Goal: Check status: Check status

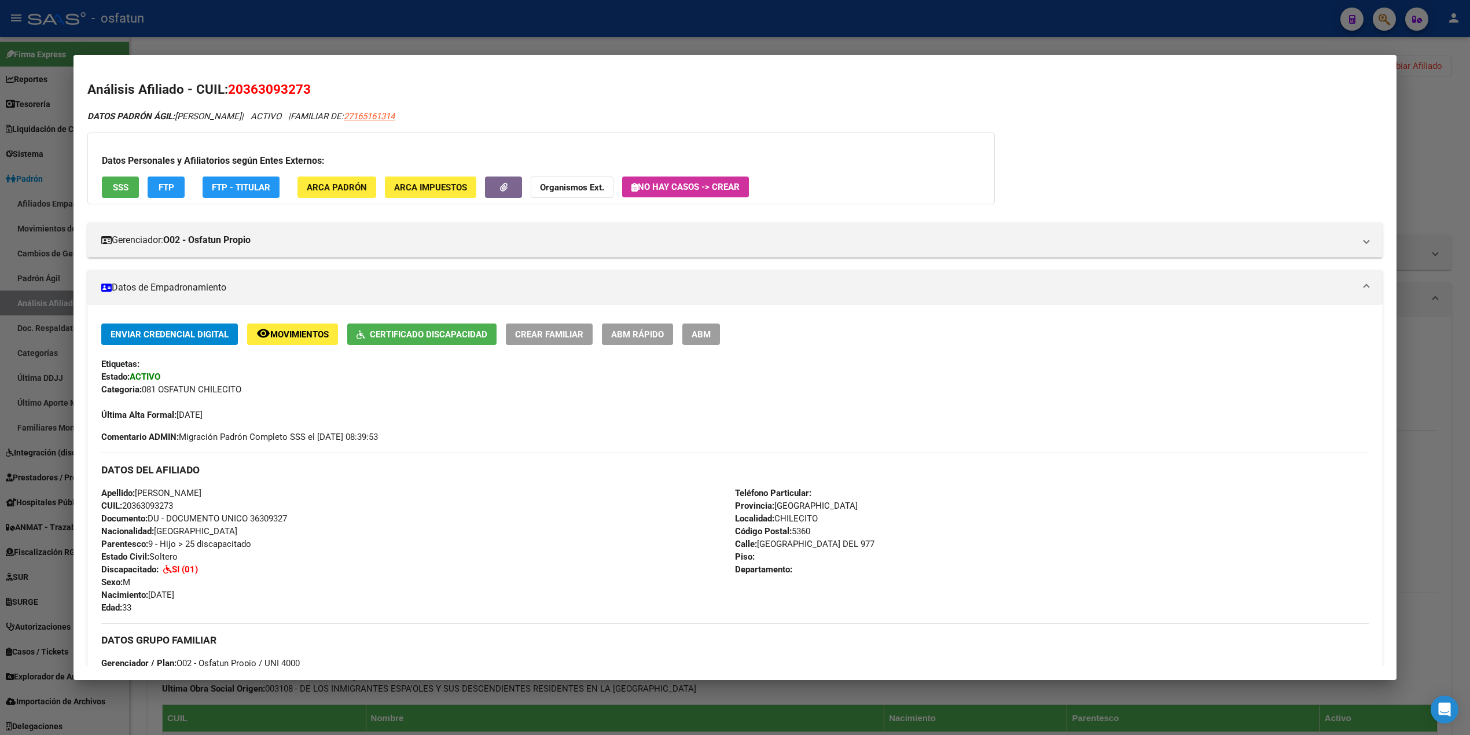
click at [1235, 38] on div at bounding box center [735, 367] width 1470 height 735
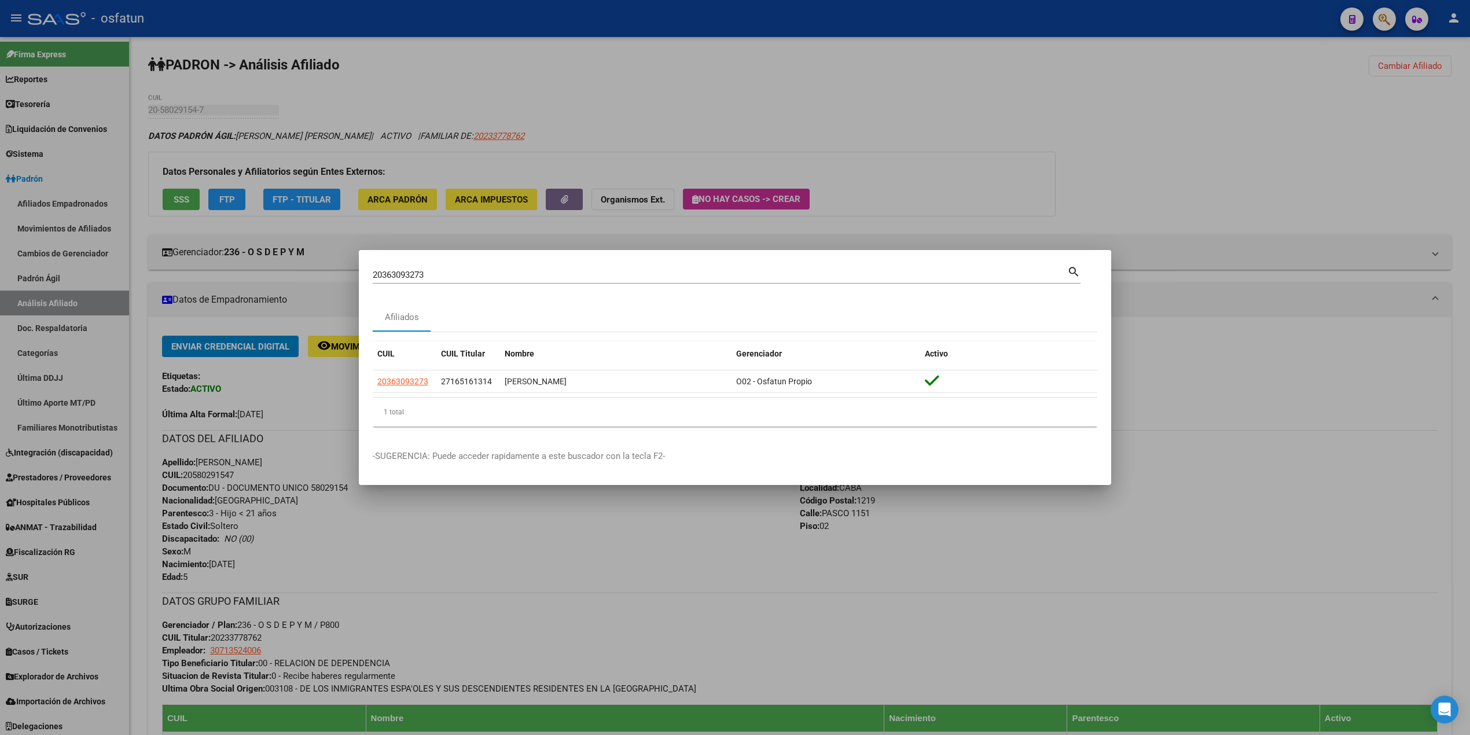
click at [411, 281] on div "20363093273 Buscar (apellido, dni, cuil, [PERSON_NAME], cuit, obra social)" at bounding box center [720, 274] width 694 height 17
drag, startPoint x: 449, startPoint y: 270, endPoint x: 21, endPoint y: 228, distance: 430.2
click at [12, 230] on div "20363093273 Buscar (apellido, dni, cuil, nro traspaso, cuit, obra social) searc…" at bounding box center [735, 367] width 1470 height 735
type input "v"
paste input "27039512217"
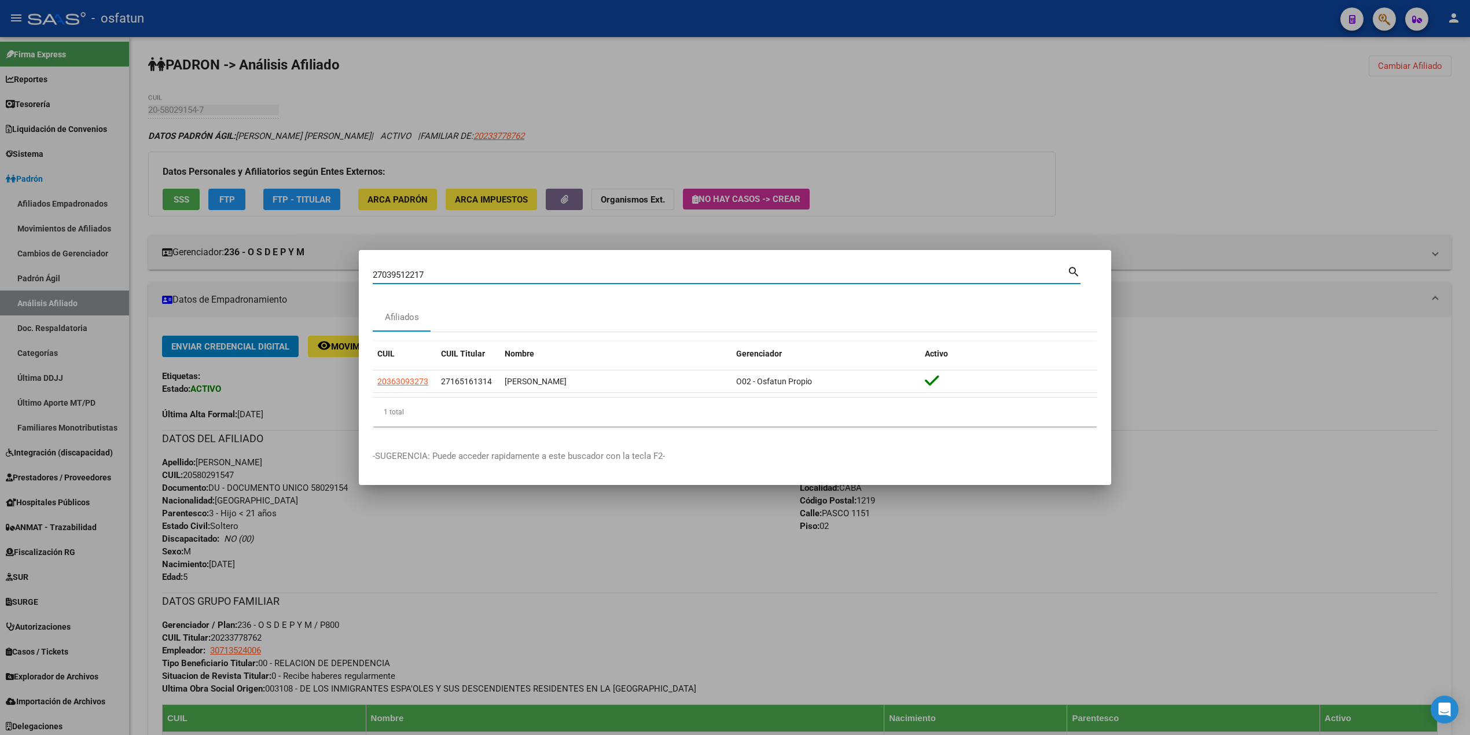
type input "27039512217"
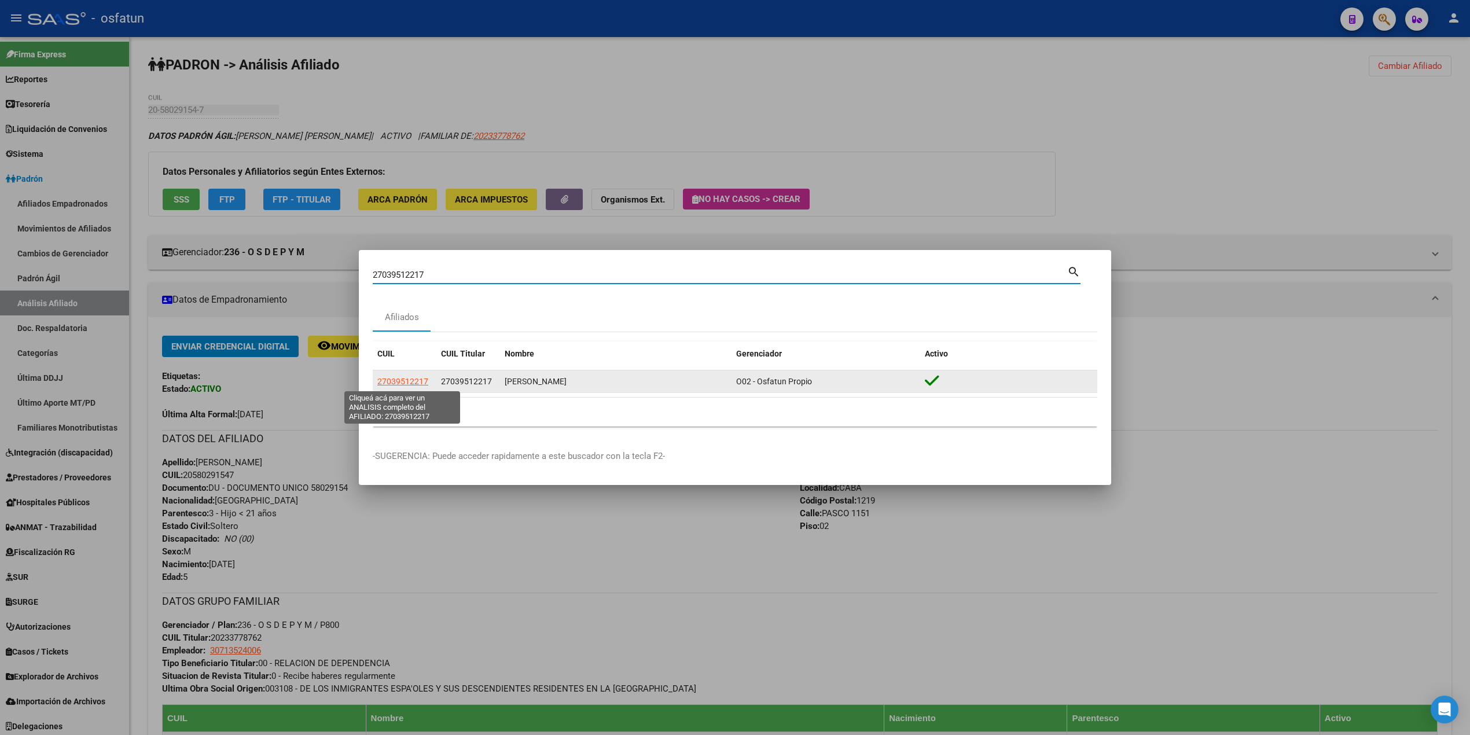
click at [407, 382] on span "27039512217" at bounding box center [402, 381] width 51 height 9
type textarea "27039512217"
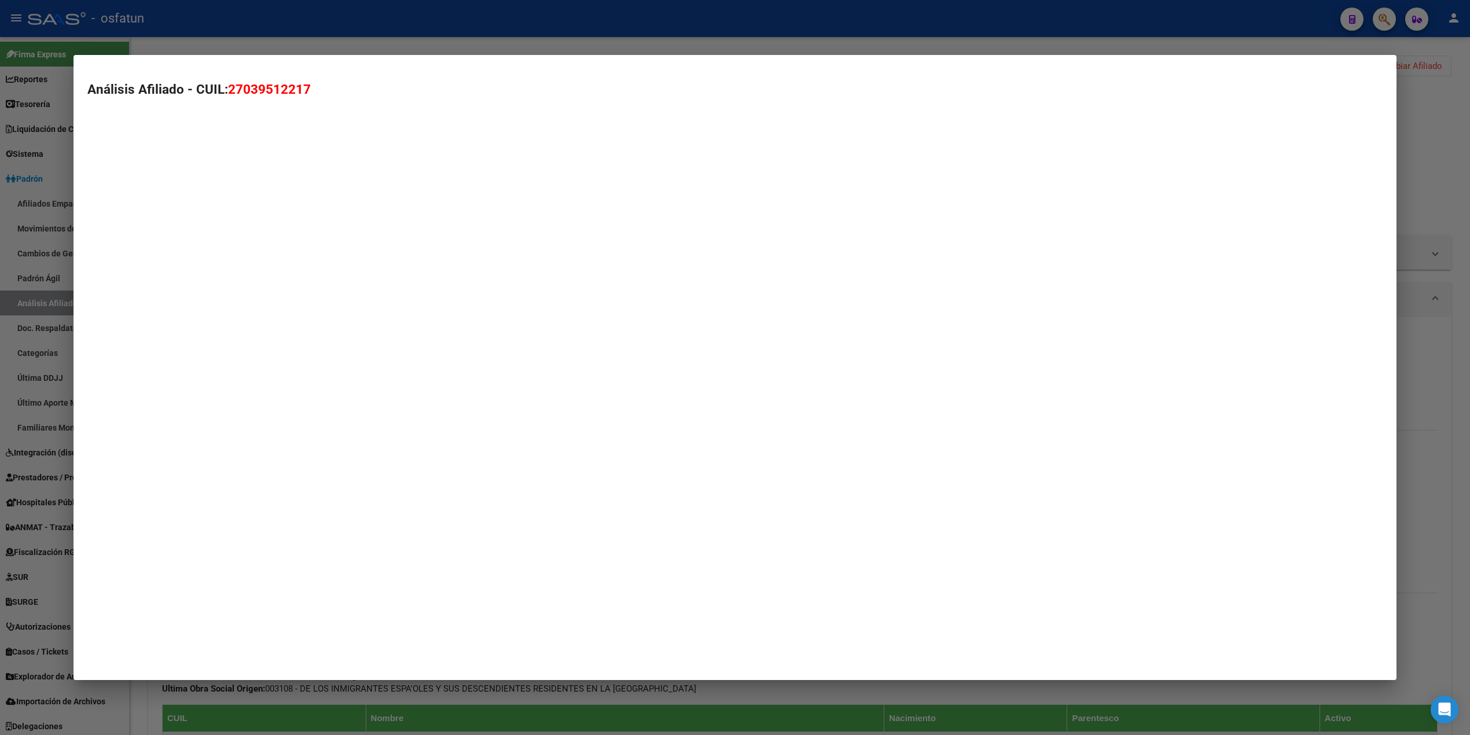
click at [407, 382] on mat-dialog-container "Análisis Afiliado - CUIL: 27039512217" at bounding box center [734, 367] width 1323 height 625
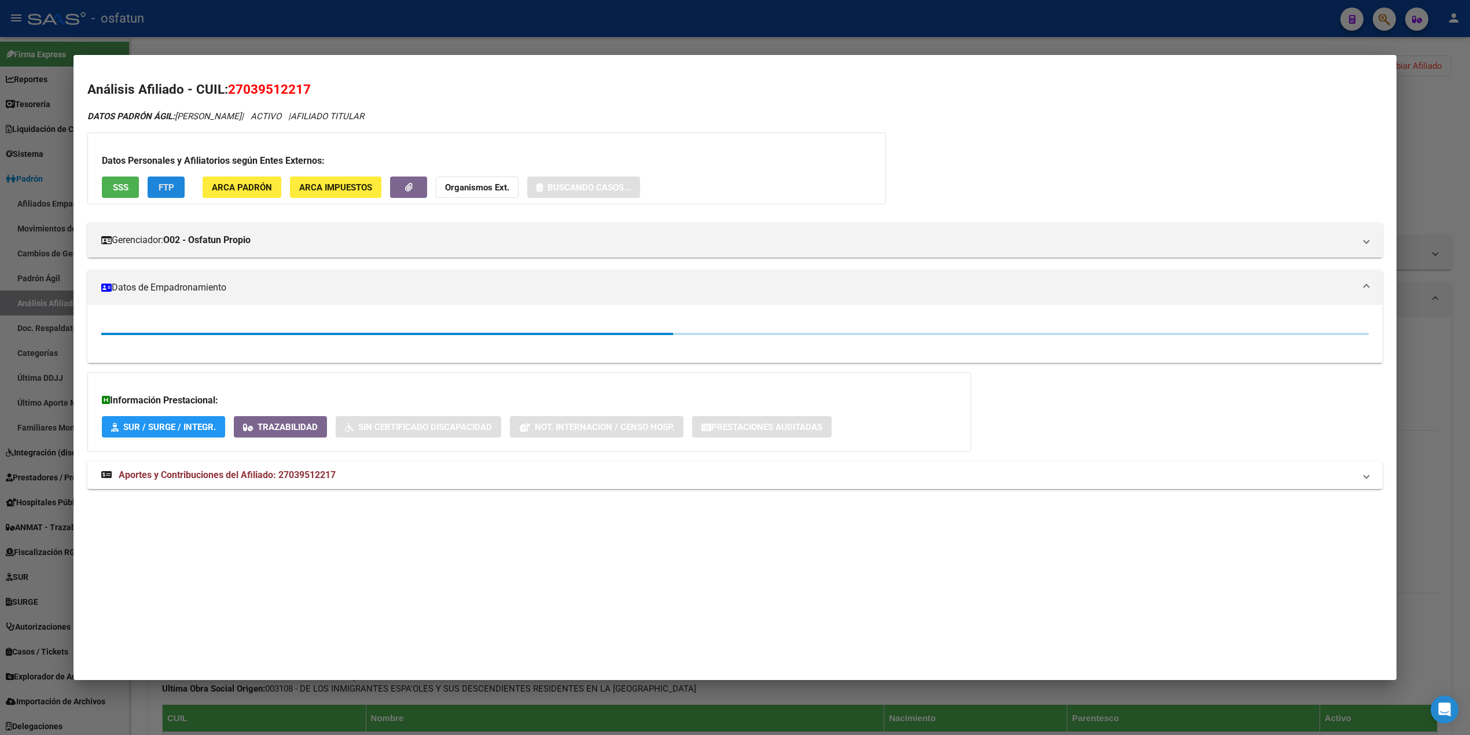
click at [159, 186] on span "FTP" at bounding box center [167, 187] width 16 height 10
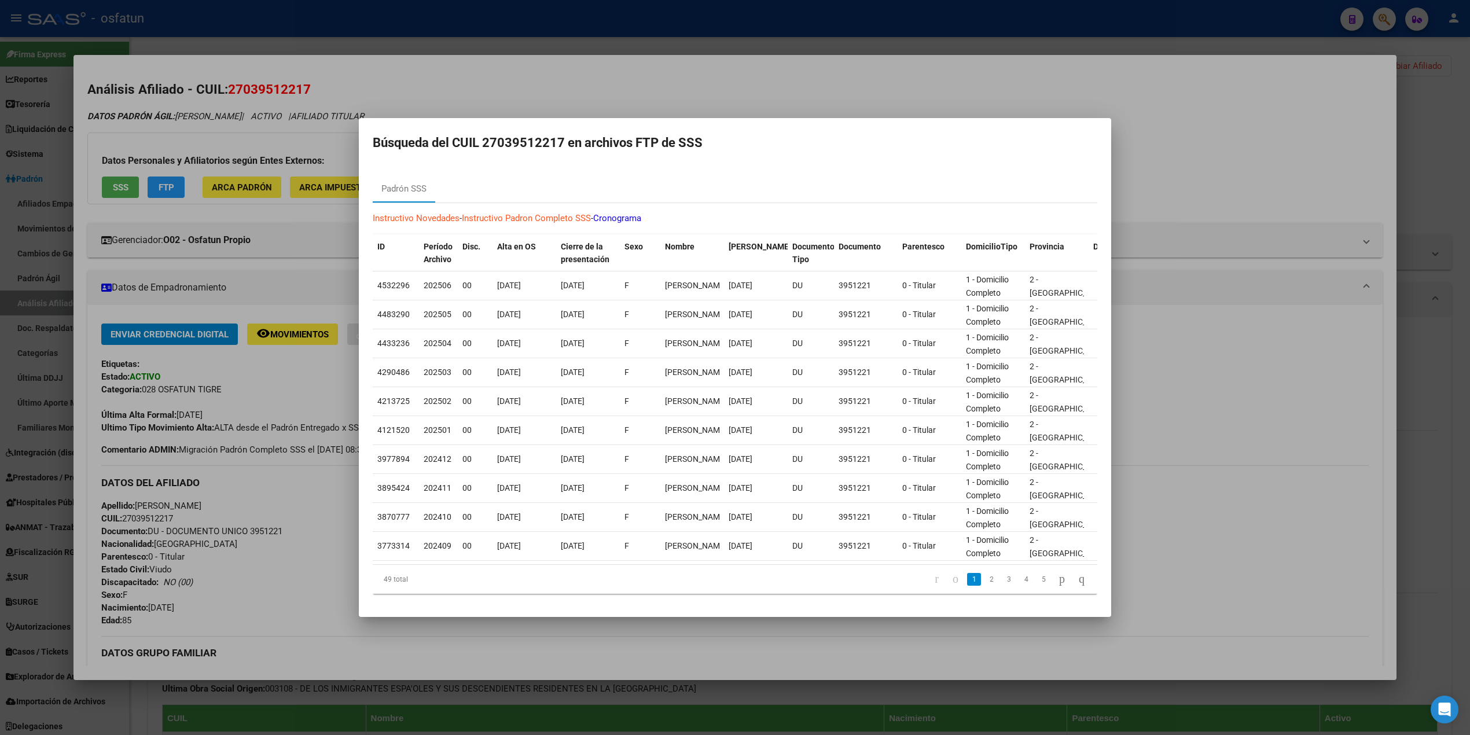
click at [1096, 82] on div at bounding box center [735, 367] width 1470 height 735
